Goal: Task Accomplishment & Management: Use online tool/utility

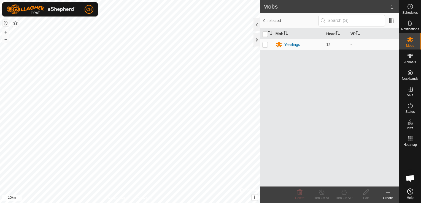
click at [269, 46] on td at bounding box center [266, 44] width 13 height 11
checkbox input "true"
click at [269, 46] on td at bounding box center [266, 44] width 13 height 11
checkbox input "false"
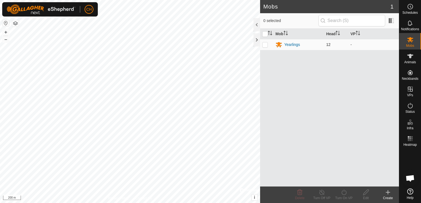
checkbox input "false"
drag, startPoint x: 269, startPoint y: 46, endPoint x: 264, endPoint y: 45, distance: 4.4
click at [264, 45] on p-checkbox at bounding box center [265, 44] width 6 height 4
checkbox input "true"
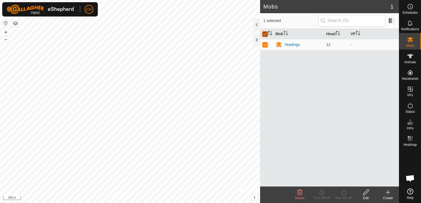
click at [266, 32] on input "checkbox" at bounding box center [265, 34] width 6 height 6
checkbox input "false"
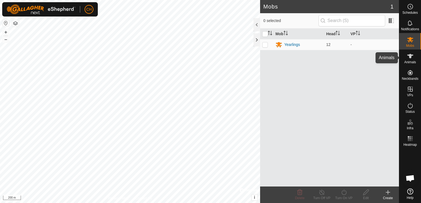
click at [411, 58] on icon at bounding box center [410, 56] width 7 height 7
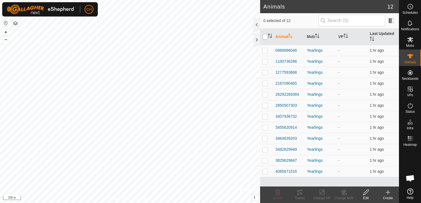
click at [268, 37] on input "checkbox" at bounding box center [265, 37] width 6 height 6
checkbox input "true"
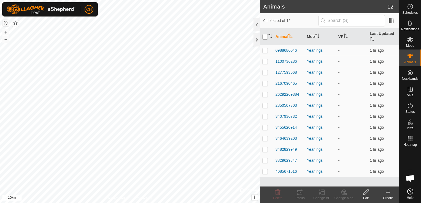
checkbox input "true"
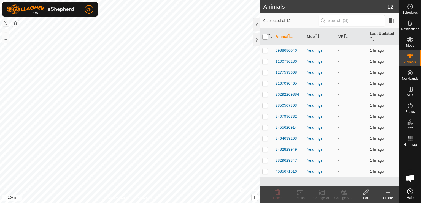
checkbox input "true"
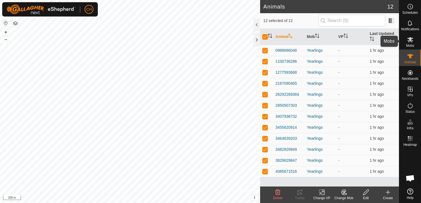
click at [410, 40] on icon at bounding box center [410, 39] width 6 height 5
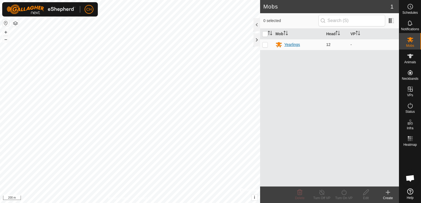
click at [291, 42] on div "Yearlings" at bounding box center [292, 45] width 16 height 6
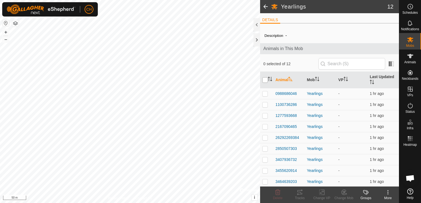
click at [264, 79] on input "checkbox" at bounding box center [265, 80] width 6 height 6
checkbox input "true"
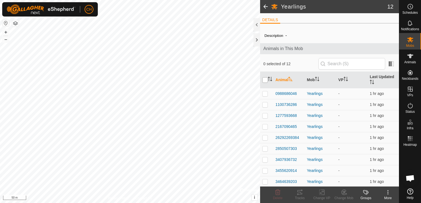
checkbox input "true"
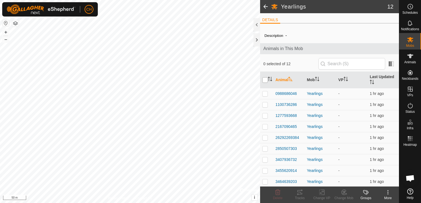
checkbox input "true"
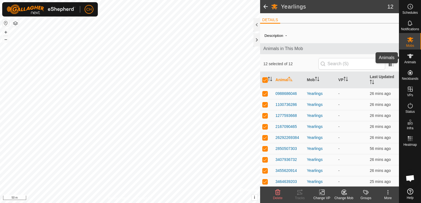
click at [413, 54] on icon at bounding box center [410, 56] width 7 height 7
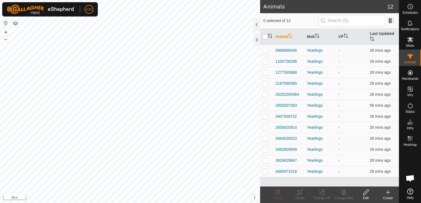
click at [268, 37] on input "checkbox" at bounding box center [265, 37] width 6 height 6
checkbox input "true"
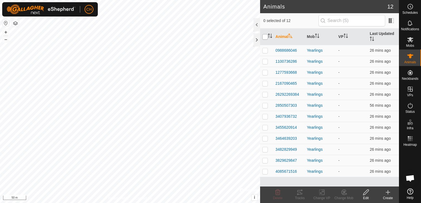
checkbox input "true"
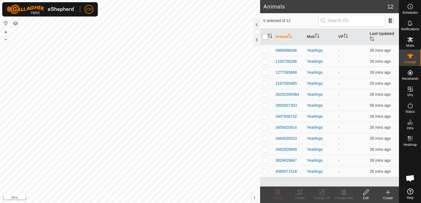
checkbox input "true"
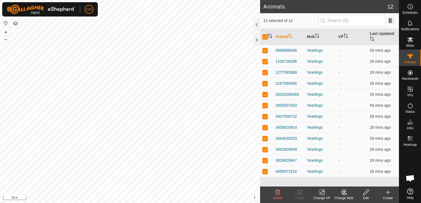
click at [96, 55] on div "3482829949 3482829949 Yearlings - + – ⇧ i © Mapbox , © OpenStreetMap , Improve …" at bounding box center [130, 101] width 260 height 203
checkbox input "false"
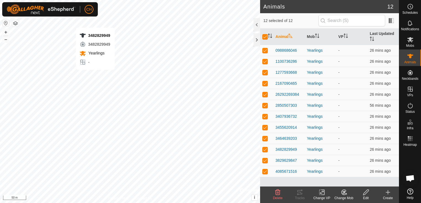
checkbox input "false"
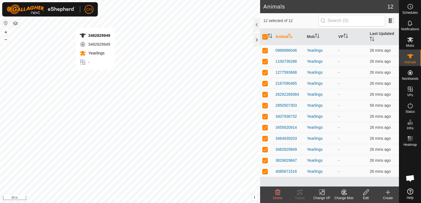
checkbox input "false"
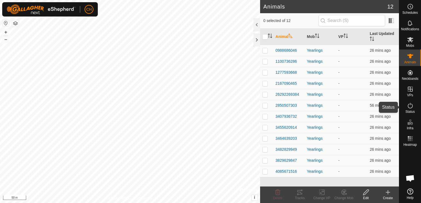
click at [412, 107] on icon at bounding box center [410, 105] width 7 height 7
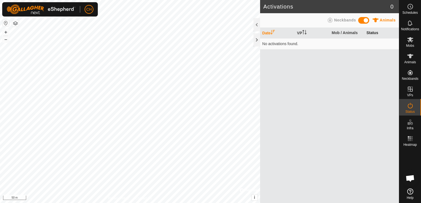
click at [375, 34] on th "Status" at bounding box center [381, 33] width 35 height 11
click at [410, 56] on icon at bounding box center [410, 56] width 6 height 4
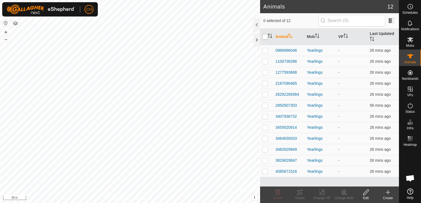
click at [263, 37] on input "checkbox" at bounding box center [265, 37] width 6 height 6
checkbox input "true"
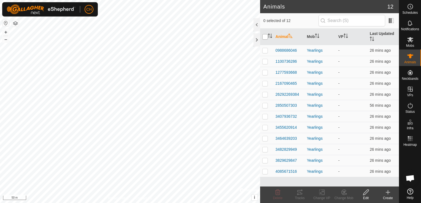
checkbox input "true"
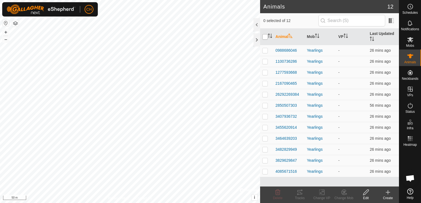
checkbox input "true"
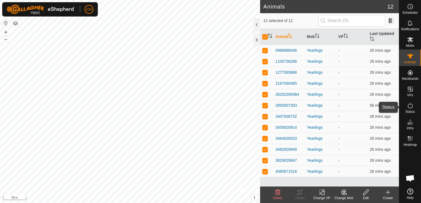
click at [410, 105] on icon at bounding box center [410, 105] width 7 height 7
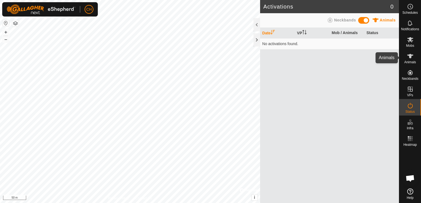
click at [409, 55] on icon at bounding box center [410, 56] width 6 height 4
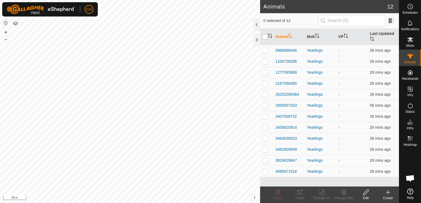
click at [267, 34] on input "checkbox" at bounding box center [265, 37] width 6 height 6
checkbox input "true"
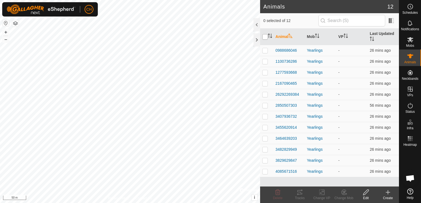
checkbox input "true"
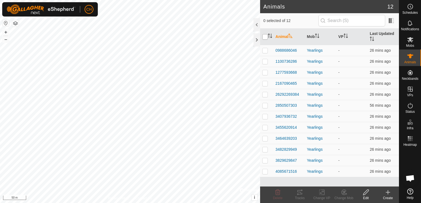
checkbox input "true"
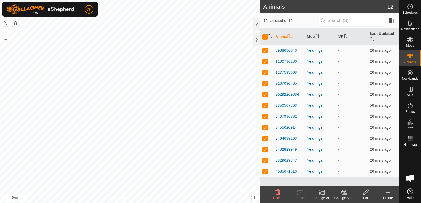
click at [388, 195] on icon at bounding box center [388, 193] width 0 height 4
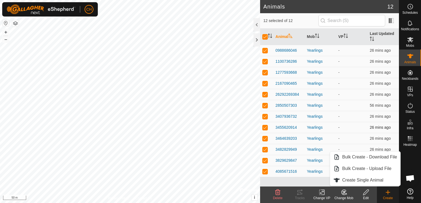
click at [356, 128] on td "-" at bounding box center [351, 127] width 31 height 11
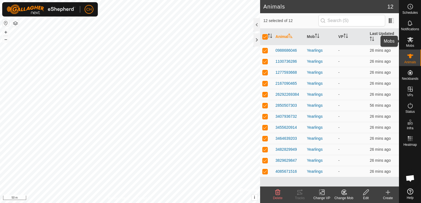
drag, startPoint x: 414, startPoint y: 40, endPoint x: 408, endPoint y: 39, distance: 6.4
click at [413, 40] on es-mob-svg-icon at bounding box center [410, 39] width 10 height 9
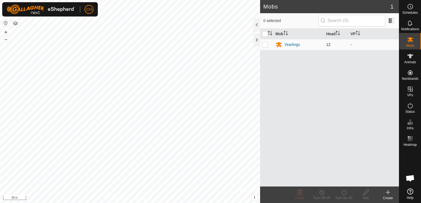
click at [263, 42] on p-checkbox at bounding box center [265, 44] width 6 height 4
checkbox input "true"
click at [366, 195] on icon at bounding box center [366, 192] width 7 height 7
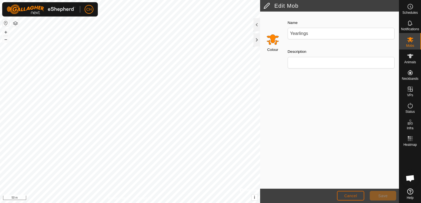
click at [353, 197] on span "Cancel" at bounding box center [350, 196] width 13 height 4
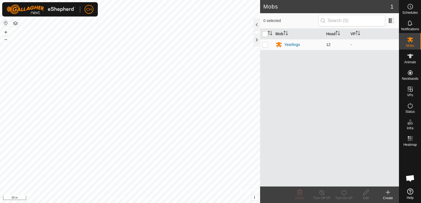
click at [264, 47] on td at bounding box center [266, 44] width 13 height 11
checkbox input "true"
click at [267, 46] on p-checkbox at bounding box center [265, 44] width 6 height 4
checkbox input "false"
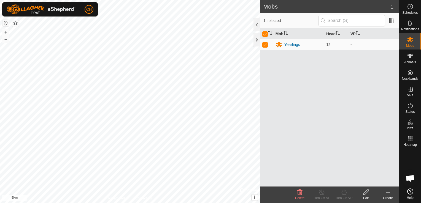
checkbox input "false"
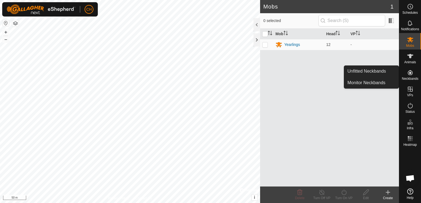
click at [7, 23] on button "button" at bounding box center [5, 23] width 7 height 7
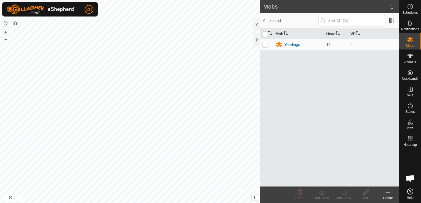
click at [7, 32] on button "+" at bounding box center [5, 32] width 7 height 7
click at [4, 37] on button "–" at bounding box center [5, 39] width 7 height 7
click at [279, 44] on icon at bounding box center [279, 44] width 6 height 5
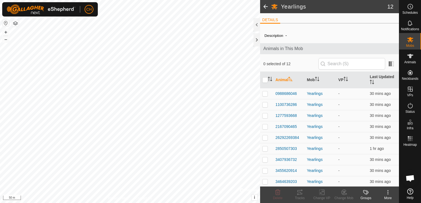
click at [265, 9] on span at bounding box center [265, 6] width 11 height 13
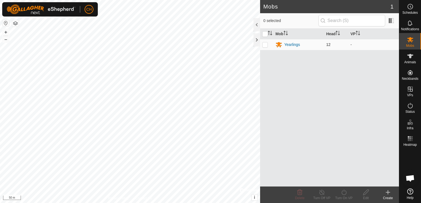
click at [268, 45] on td at bounding box center [266, 44] width 13 height 11
checkbox input "true"
click at [268, 45] on td at bounding box center [266, 44] width 13 height 11
checkbox input "false"
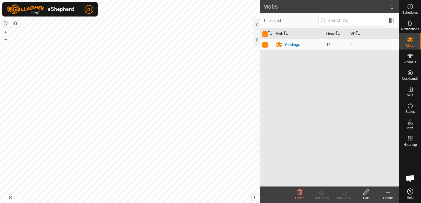
checkbox input "false"
click at [268, 45] on td at bounding box center [266, 44] width 13 height 11
checkbox input "true"
click at [268, 45] on td at bounding box center [266, 44] width 13 height 11
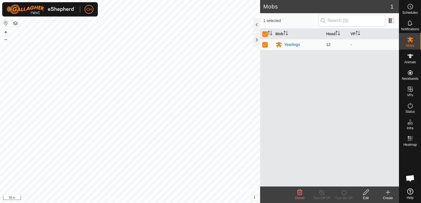
checkbox input "false"
click at [268, 45] on td at bounding box center [266, 44] width 13 height 11
checkbox input "true"
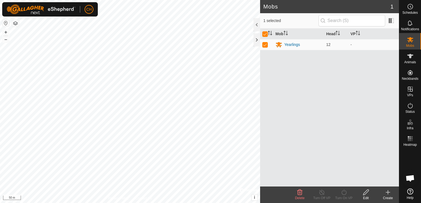
click at [371, 193] on edit-svg-icon at bounding box center [366, 192] width 22 height 7
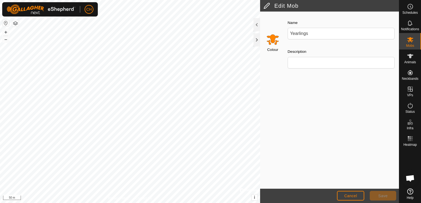
click at [270, 37] on input "Select a color" at bounding box center [272, 39] width 13 height 13
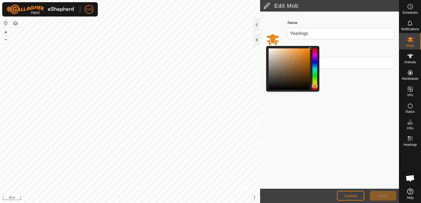
click at [267, 7] on h2 "Edit Mob" at bounding box center [331, 5] width 136 height 7
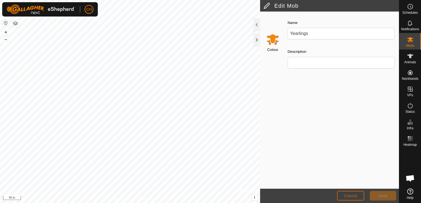
click at [357, 195] on span "Cancel" at bounding box center [350, 196] width 13 height 4
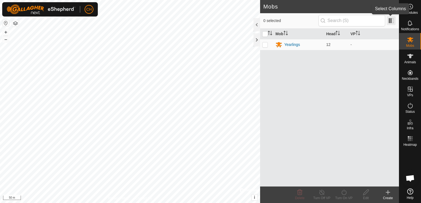
click at [394, 22] on span at bounding box center [391, 20] width 9 height 9
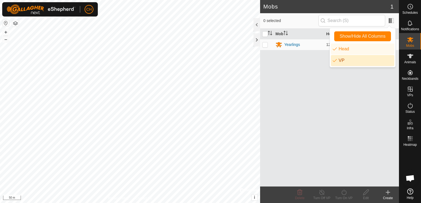
drag, startPoint x: 357, startPoint y: 86, endPoint x: 333, endPoint y: 88, distance: 24.9
click at [357, 86] on div "Mob Head VP Yearlings 12 -" at bounding box center [329, 108] width 139 height 158
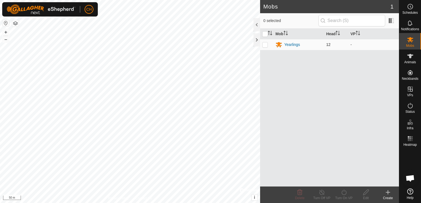
click at [267, 44] on p-checkbox at bounding box center [265, 44] width 6 height 4
checkbox input "true"
drag, startPoint x: 267, startPoint y: 45, endPoint x: 270, endPoint y: 44, distance: 3.5
click at [267, 45] on p-checkbox at bounding box center [265, 44] width 6 height 4
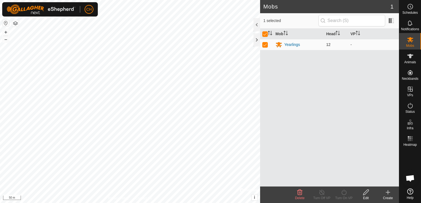
checkbox input "false"
click at [287, 44] on div "Yearlings" at bounding box center [292, 45] width 16 height 6
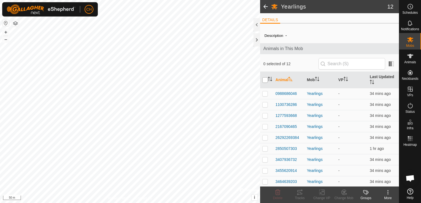
click at [267, 79] on input "checkbox" at bounding box center [265, 80] width 6 height 6
checkbox input "true"
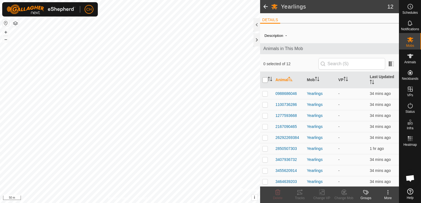
checkbox input "true"
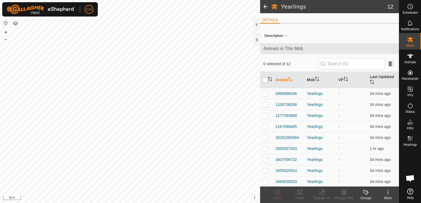
checkbox input "true"
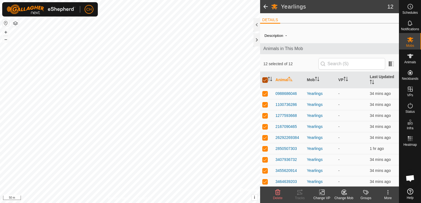
click at [267, 79] on input "checkbox" at bounding box center [265, 80] width 6 height 6
checkbox input "false"
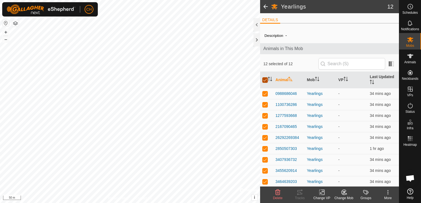
checkbox input "false"
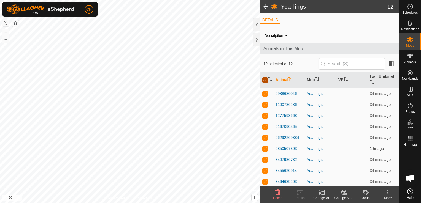
checkbox input "false"
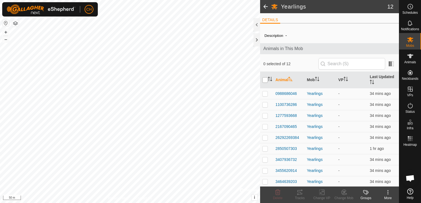
click at [266, 78] on input "checkbox" at bounding box center [265, 80] width 6 height 6
checkbox input "true"
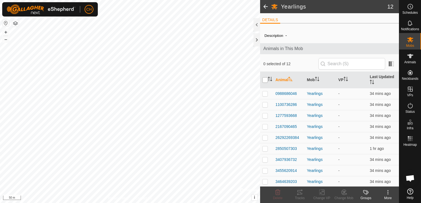
checkbox input "true"
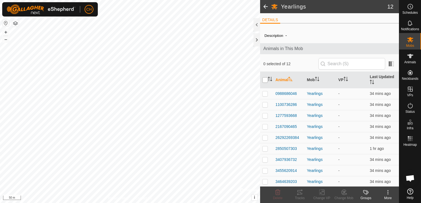
checkbox input "true"
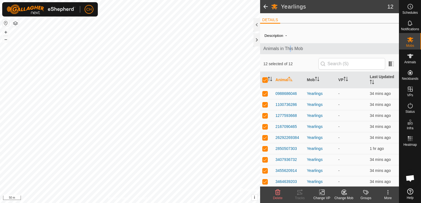
click at [290, 44] on div "Animals in This Mob" at bounding box center [329, 48] width 139 height 11
click at [408, 39] on icon at bounding box center [410, 39] width 7 height 7
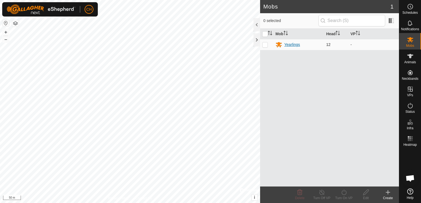
click at [292, 44] on div "Yearlings" at bounding box center [292, 45] width 16 height 6
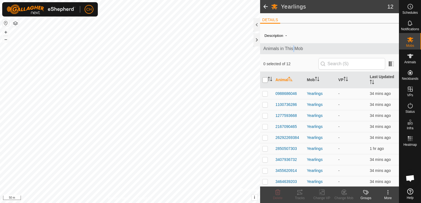
click at [267, 79] on input "checkbox" at bounding box center [265, 80] width 6 height 6
checkbox input "true"
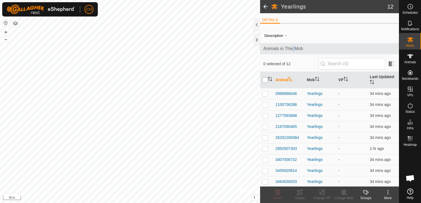
checkbox input "true"
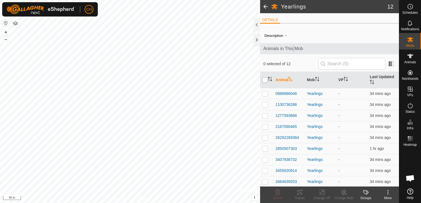
checkbox input "true"
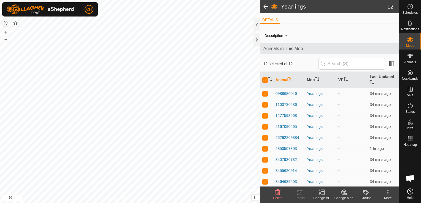
click at [345, 196] on div "Change Mob" at bounding box center [344, 198] width 22 height 5
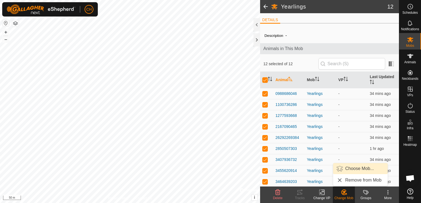
click at [349, 171] on link "Choose Mob..." at bounding box center [360, 168] width 55 height 11
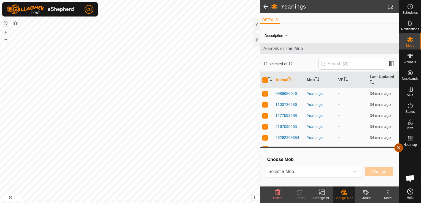
click at [397, 150] on button "button" at bounding box center [398, 148] width 9 height 9
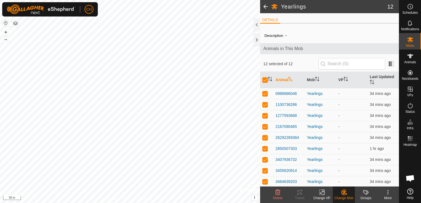
click at [399, 148] on span "button" at bounding box center [399, 148] width 0 height 0
click at [387, 192] on icon at bounding box center [388, 192] width 7 height 7
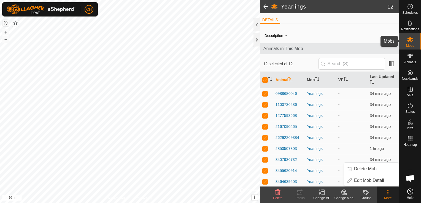
click at [410, 45] on span "Mobs" at bounding box center [410, 45] width 8 height 3
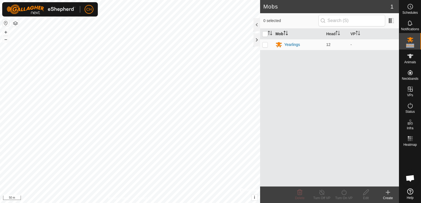
click at [280, 34] on th "Mob" at bounding box center [298, 34] width 51 height 11
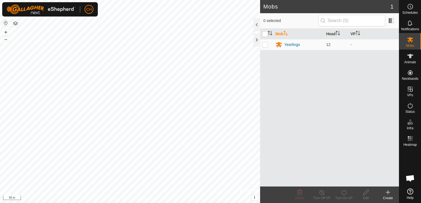
click at [280, 34] on th "Mob" at bounding box center [298, 34] width 51 height 11
click at [414, 57] on es-animals-svg-icon at bounding box center [410, 56] width 10 height 9
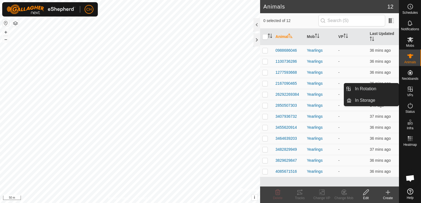
drag, startPoint x: 412, startPoint y: 98, endPoint x: 412, endPoint y: 90, distance: 7.7
click at [412, 90] on icon at bounding box center [410, 89] width 7 height 7
click at [408, 90] on icon at bounding box center [410, 89] width 5 height 5
click at [409, 89] on icon at bounding box center [410, 89] width 5 height 5
click at [410, 89] on icon at bounding box center [410, 89] width 5 height 5
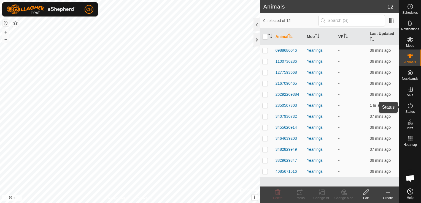
click at [410, 104] on icon at bounding box center [410, 105] width 7 height 7
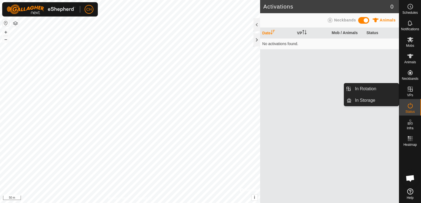
click at [411, 90] on icon at bounding box center [410, 89] width 7 height 7
click at [410, 95] on span "VPs" at bounding box center [410, 95] width 6 height 3
click at [380, 88] on link "In Rotation" at bounding box center [375, 88] width 47 height 11
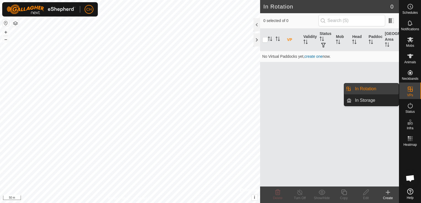
click at [413, 91] on icon at bounding box center [410, 89] width 7 height 7
click at [377, 101] on link "In Storage" at bounding box center [375, 100] width 47 height 11
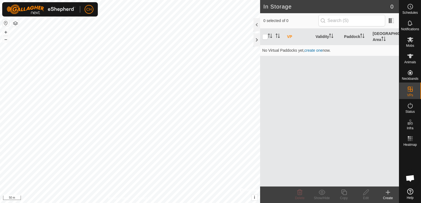
click at [393, 194] on create-svg-icon at bounding box center [388, 192] width 22 height 7
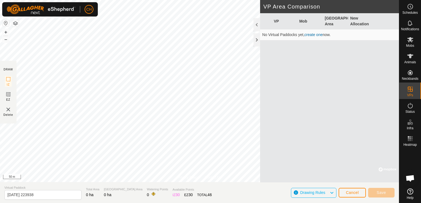
click at [310, 193] on span "Drawing Rules" at bounding box center [312, 193] width 25 height 4
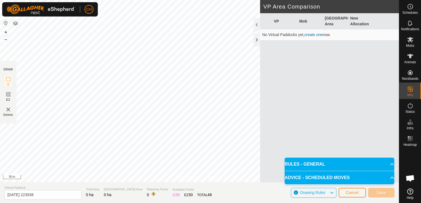
click at [321, 164] on p-accordion-header "RULES - GENERAL" at bounding box center [340, 164] width 110 height 13
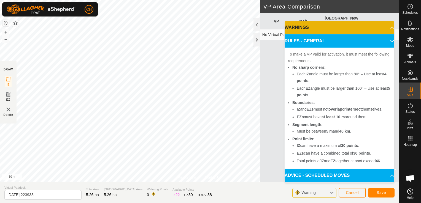
scroll to position [6, 0]
click at [382, 192] on span "Save" at bounding box center [381, 193] width 9 height 4
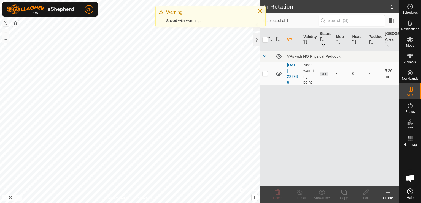
click at [170, 12] on div "Warning" at bounding box center [209, 12] width 86 height 7
click at [172, 19] on div "Saved with warnings" at bounding box center [209, 21] width 86 height 6
click at [174, 19] on div "Saved with warnings" at bounding box center [209, 21] width 86 height 6
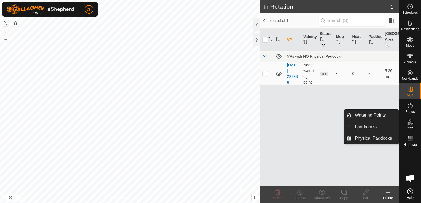
click at [411, 124] on icon at bounding box center [411, 123] width 2 height 3
click at [410, 123] on icon at bounding box center [410, 122] width 7 height 7
click at [376, 118] on link "Watering Points" at bounding box center [375, 115] width 47 height 11
click at [409, 123] on icon at bounding box center [410, 122] width 7 height 7
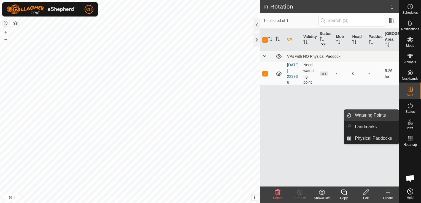
click at [368, 115] on link "Watering Points" at bounding box center [375, 115] width 47 height 11
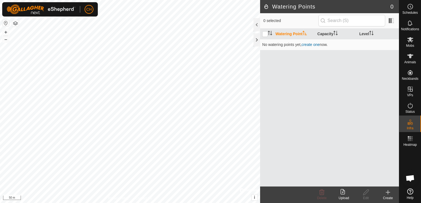
click at [389, 196] on div "Create" at bounding box center [388, 198] width 22 height 5
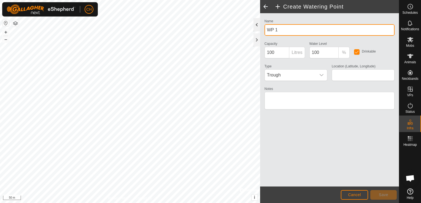
click at [251, 24] on div "Create Watering Point Name WP 1 Capacity 100 Litres Water Level 100 % Drinkable…" at bounding box center [199, 101] width 399 height 203
type input "W"
type input "Trough"
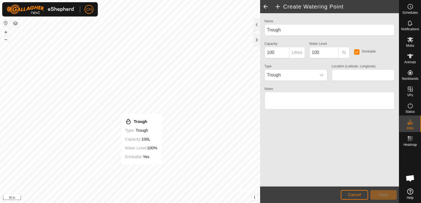
type input "49.950656, -100.686458"
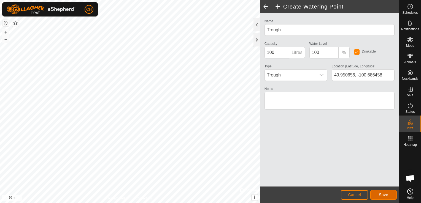
click at [384, 193] on span "Save" at bounding box center [383, 195] width 9 height 4
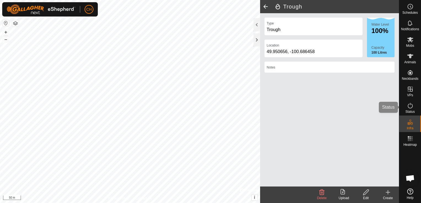
click at [411, 106] on icon at bounding box center [410, 105] width 7 height 7
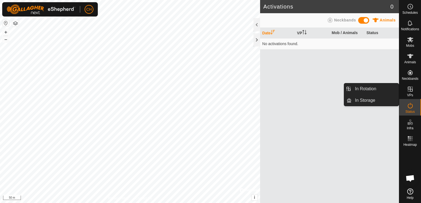
click at [411, 91] on icon at bounding box center [410, 89] width 5 height 5
click at [411, 88] on icon at bounding box center [410, 89] width 7 height 7
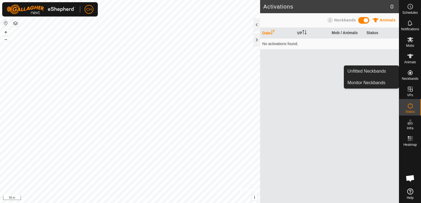
click at [410, 69] on es-neckbands-svg-icon at bounding box center [410, 72] width 10 height 9
click at [411, 74] on icon at bounding box center [410, 72] width 5 height 5
click at [411, 74] on icon at bounding box center [410, 72] width 7 height 7
click at [379, 72] on link "Unfitted Neckbands" at bounding box center [371, 71] width 55 height 11
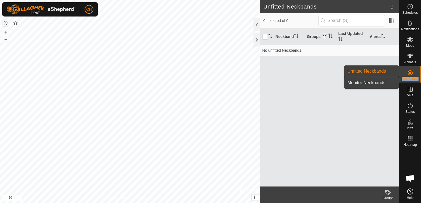
click at [377, 82] on link "Monitor Neckbands" at bounding box center [371, 82] width 55 height 11
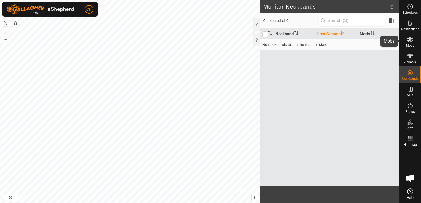
click at [415, 44] on es-mob-svg-icon at bounding box center [410, 39] width 10 height 9
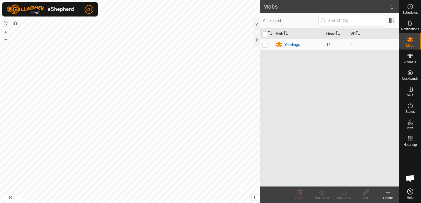
click at [263, 43] on p-checkbox at bounding box center [265, 44] width 6 height 4
checkbox input "true"
click at [345, 196] on div "Turn On VP" at bounding box center [344, 198] width 22 height 5
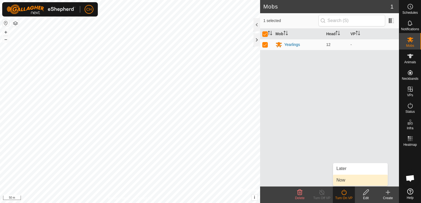
click at [342, 178] on link "Now" at bounding box center [360, 180] width 55 height 11
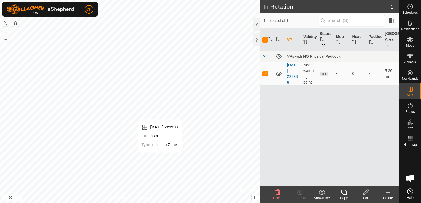
checkbox input "false"
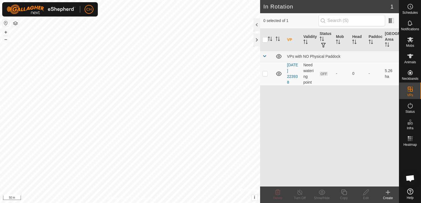
checkbox input "true"
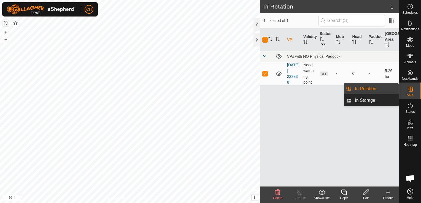
click at [411, 92] on icon at bounding box center [410, 89] width 7 height 7
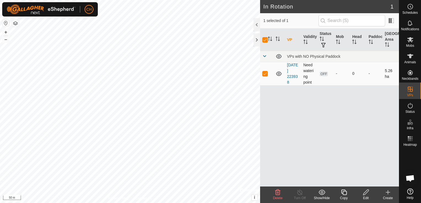
click at [324, 72] on span "OFF" at bounding box center [324, 74] width 8 height 5
drag, startPoint x: 324, startPoint y: 72, endPoint x: 321, endPoint y: 53, distance: 19.6
click at [321, 53] on td "VPs with NO Physical Paddock" at bounding box center [342, 56] width 114 height 11
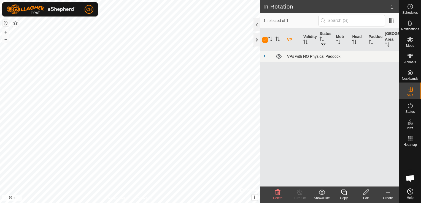
drag, startPoint x: 321, startPoint y: 53, endPoint x: 327, endPoint y: 56, distance: 7.5
click at [327, 57] on div "VPs with NO Physical Paddock" at bounding box center [342, 56] width 110 height 4
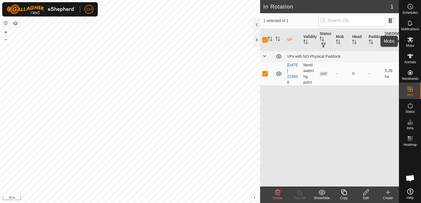
click at [413, 41] on es-mob-svg-icon at bounding box center [410, 39] width 10 height 9
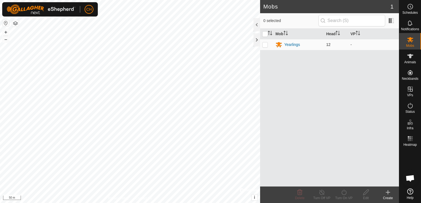
click at [267, 45] on p-checkbox at bounding box center [265, 44] width 6 height 4
checkbox input "true"
click at [344, 193] on icon at bounding box center [344, 192] width 7 height 7
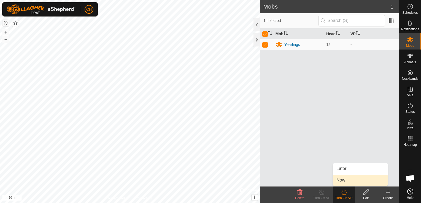
click at [345, 181] on link "Now" at bounding box center [360, 180] width 55 height 11
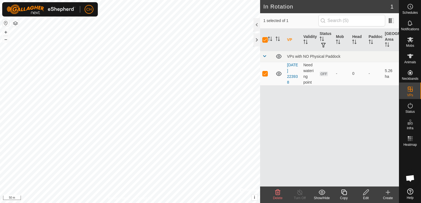
click at [323, 122] on div "VP Validity Status Mob Head Paddock Grazing Area VPs with NO Physical Paddock […" at bounding box center [329, 108] width 139 height 158
click at [321, 69] on td "OFF" at bounding box center [325, 73] width 16 height 23
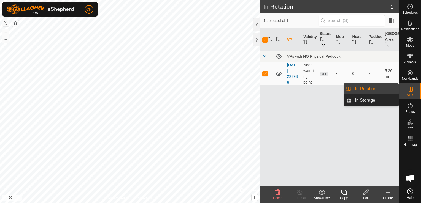
click at [410, 91] on icon at bounding box center [410, 89] width 7 height 7
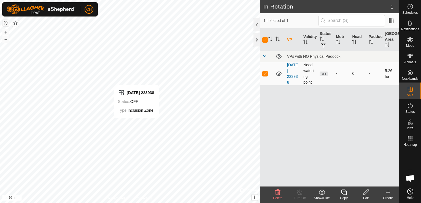
checkbox input "false"
checkbox input "true"
checkbox input "false"
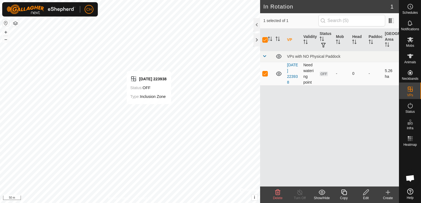
checkbox input "false"
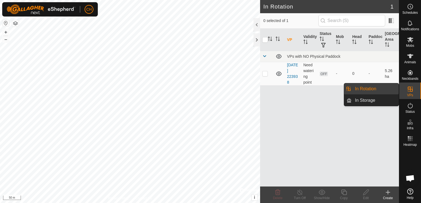
click at [410, 89] on icon at bounding box center [410, 89] width 5 height 5
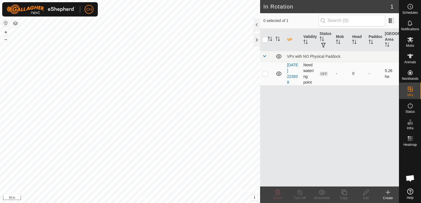
click at [267, 74] on p-checkbox at bounding box center [265, 73] width 6 height 4
checkbox input "true"
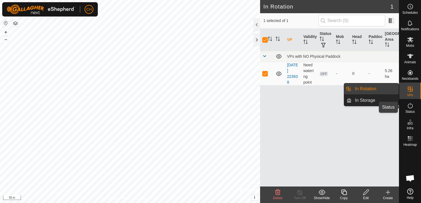
click at [412, 106] on icon at bounding box center [410, 105] width 7 height 7
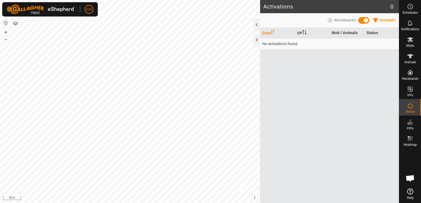
drag, startPoint x: 367, startPoint y: 19, endPoint x: 361, endPoint y: 17, distance: 5.9
click at [361, 17] on span at bounding box center [363, 20] width 11 height 7
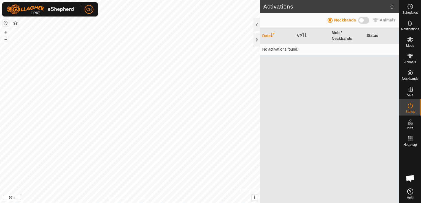
click at [367, 21] on span at bounding box center [363, 20] width 11 height 7
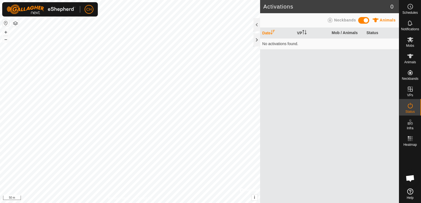
click at [361, 19] on span at bounding box center [363, 20] width 11 height 7
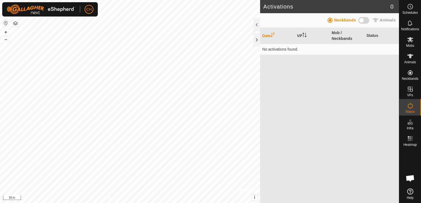
click at [364, 20] on span at bounding box center [363, 20] width 11 height 7
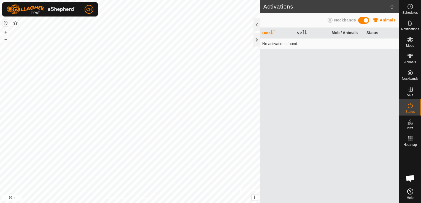
click at [360, 22] on span at bounding box center [363, 20] width 11 height 7
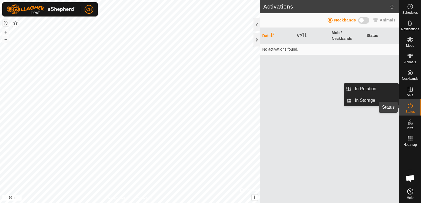
click at [412, 107] on icon at bounding box center [410, 105] width 7 height 7
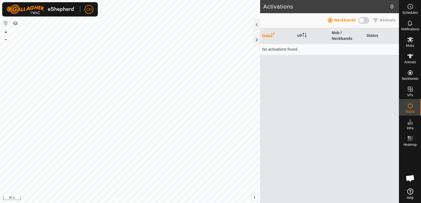
click at [414, 107] on es-activation-svg-icon at bounding box center [410, 105] width 10 height 9
click at [410, 56] on icon at bounding box center [410, 56] width 6 height 4
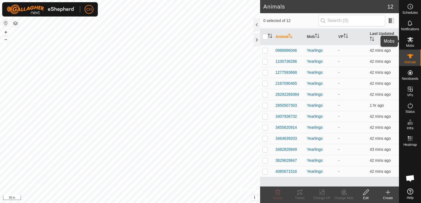
click at [411, 43] on icon at bounding box center [410, 39] width 7 height 7
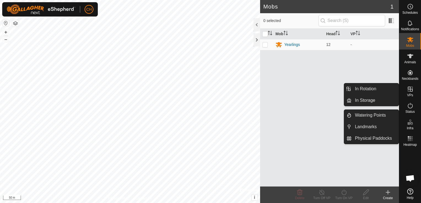
click at [408, 90] on icon at bounding box center [410, 89] width 7 height 7
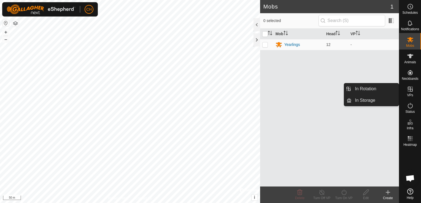
click at [412, 91] on icon at bounding box center [410, 89] width 5 height 5
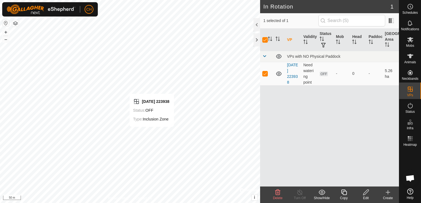
checkbox input "false"
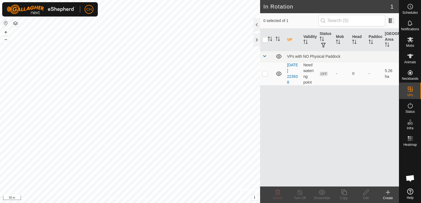
checkbox input "true"
checkbox input "false"
